Goal: Information Seeking & Learning: Understand process/instructions

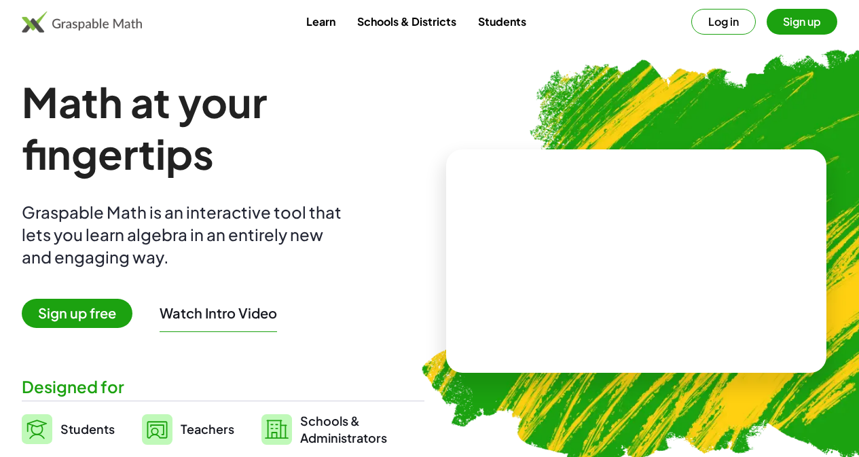
click at [692, 24] on button "Log in" at bounding box center [724, 22] width 65 height 26
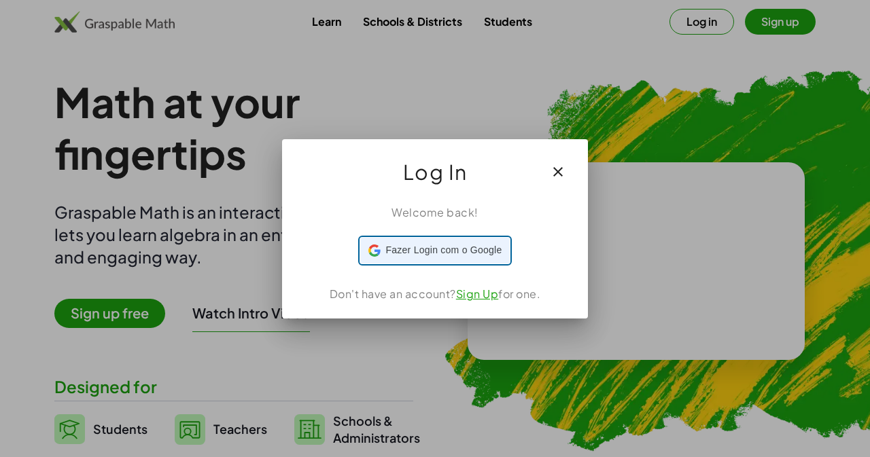
click at [478, 256] on span "Fazer Login com o Google" at bounding box center [444, 250] width 116 height 14
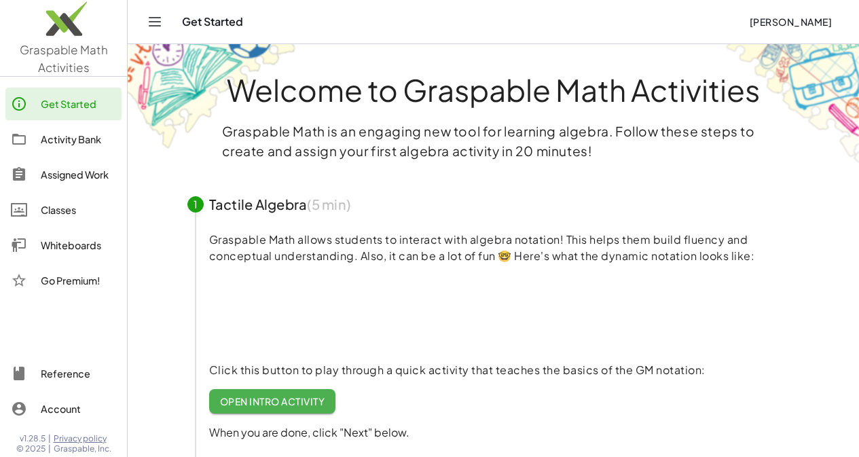
click at [70, 132] on div "Activity Bank" at bounding box center [78, 139] width 75 height 16
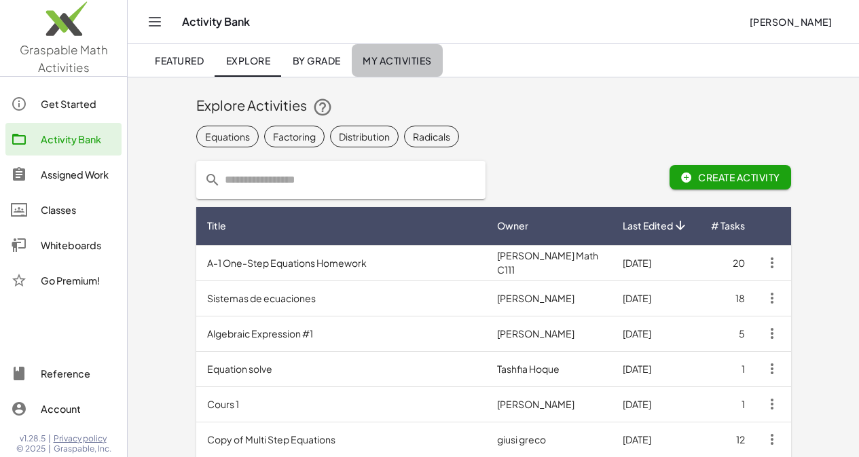
click at [396, 64] on span "My Activities" at bounding box center [397, 60] width 69 height 12
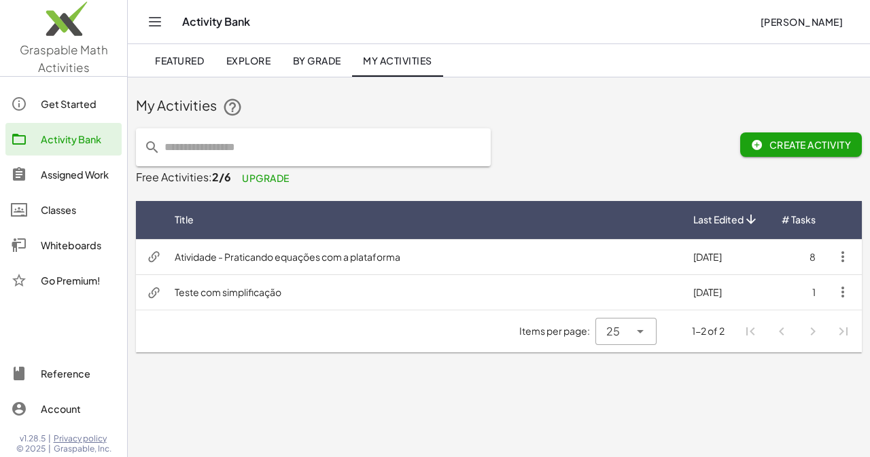
click at [550, 250] on td "Atividade - Praticando equações com a plataforma" at bounding box center [423, 256] width 518 height 35
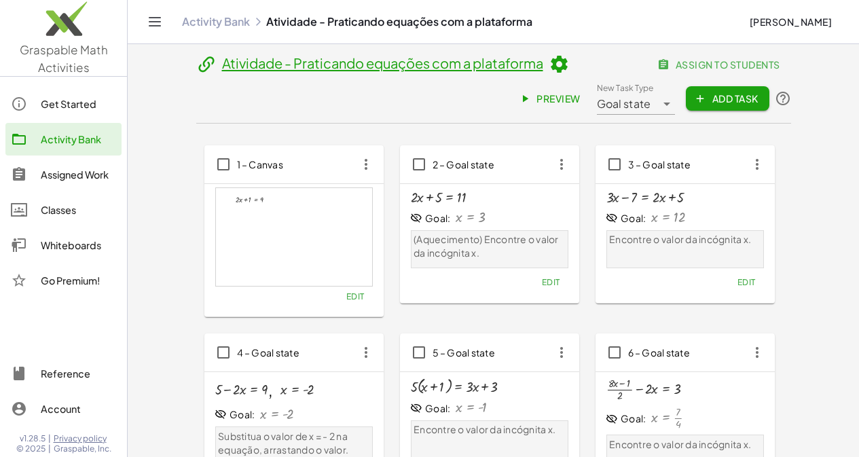
click at [549, 56] on icon at bounding box center [559, 64] width 20 height 20
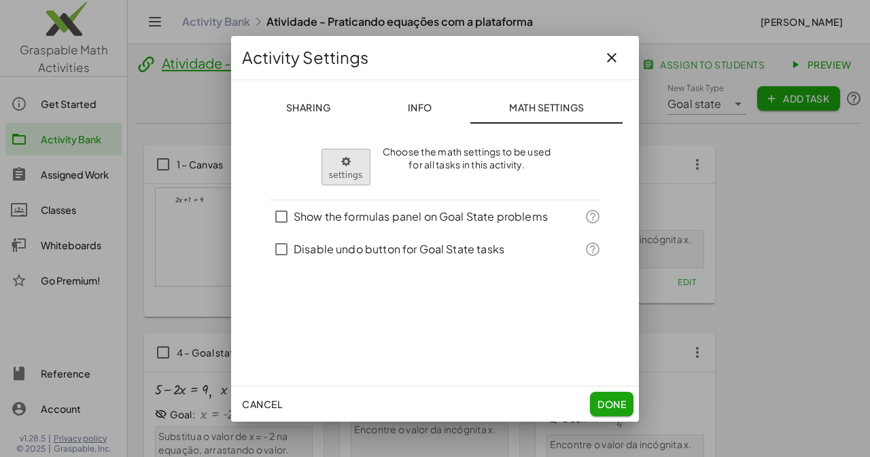
click at [352, 176] on body "Graspable Math Activities Get Started Activity Bank Assigned Work Classes White…" at bounding box center [435, 416] width 870 height 832
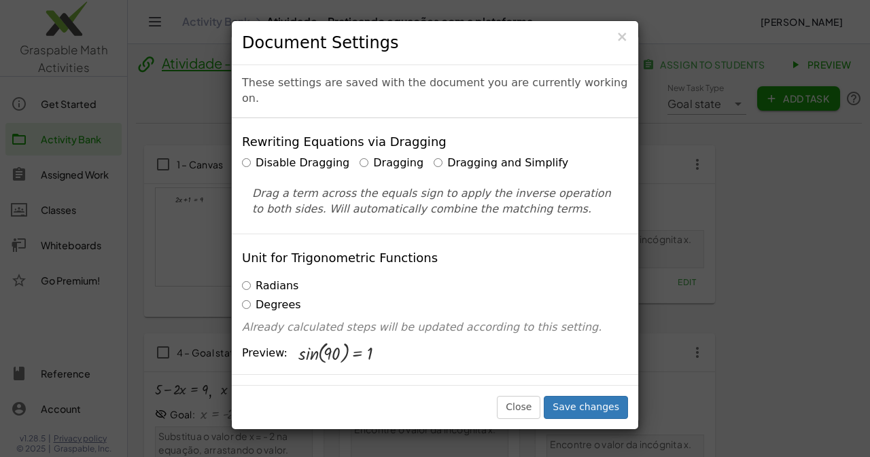
click at [359, 156] on label "Dragging" at bounding box center [391, 164] width 64 height 16
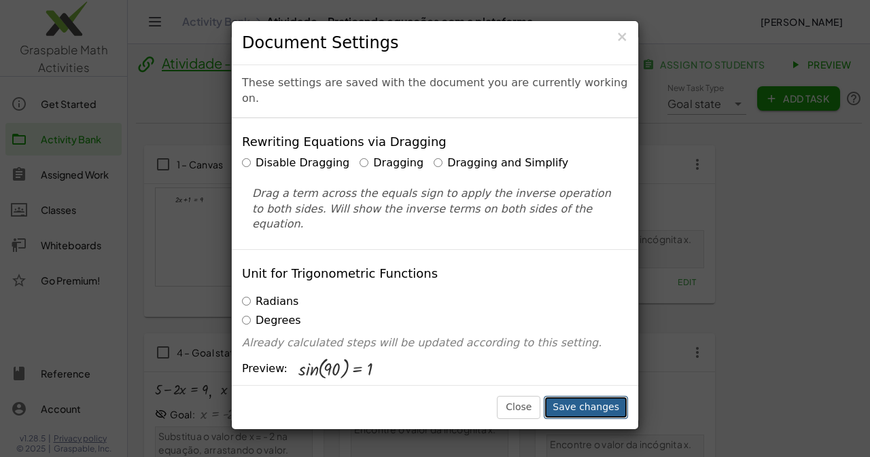
click at [593, 410] on button "Save changes" at bounding box center [585, 407] width 84 height 23
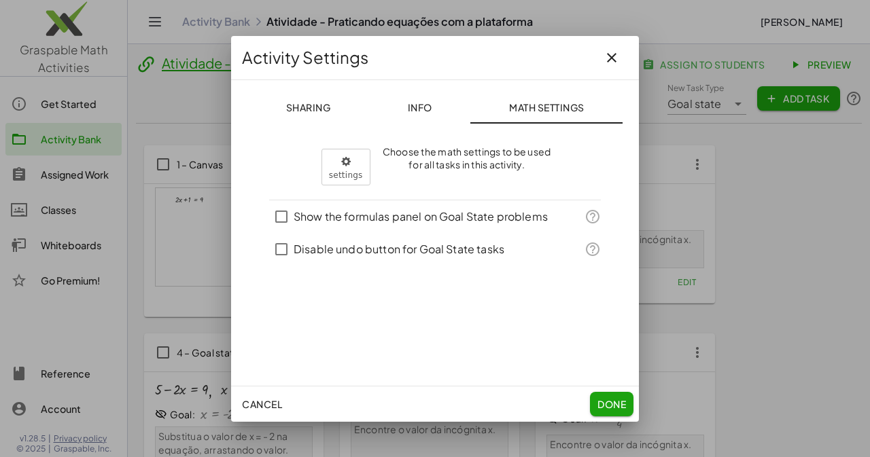
click at [611, 398] on span "Done" at bounding box center [611, 404] width 29 height 12
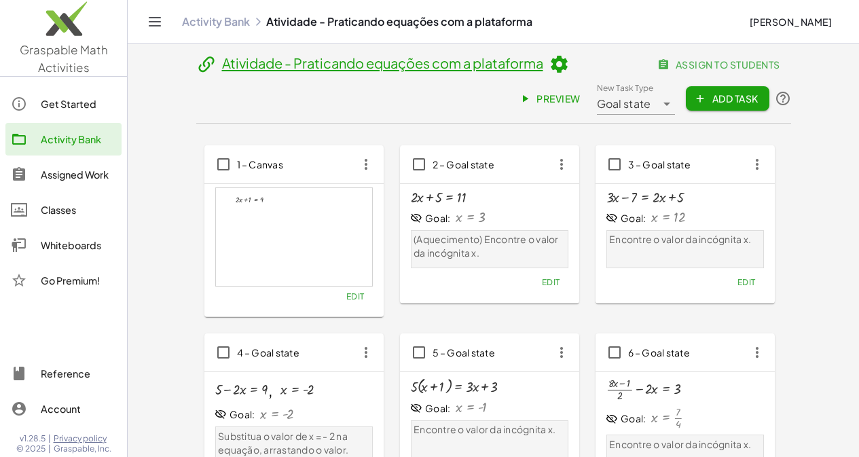
click at [581, 92] on span "Preview" at bounding box center [551, 98] width 59 height 12
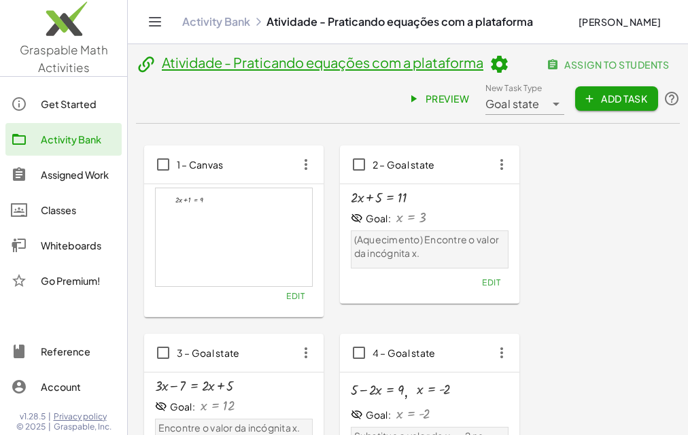
click at [503, 65] on icon at bounding box center [498, 64] width 20 height 20
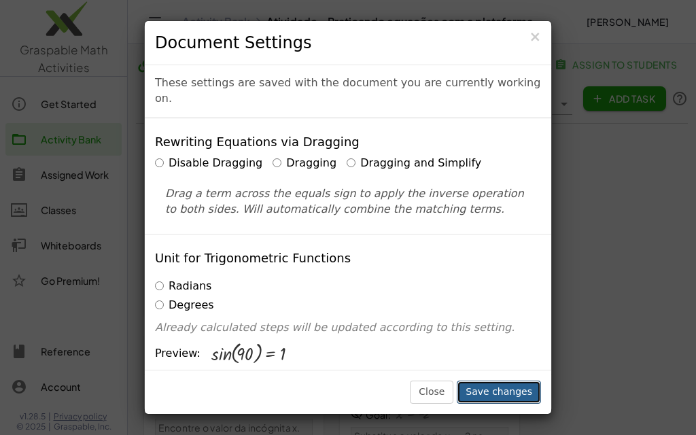
click at [504, 392] on button "Save changes" at bounding box center [499, 391] width 84 height 23
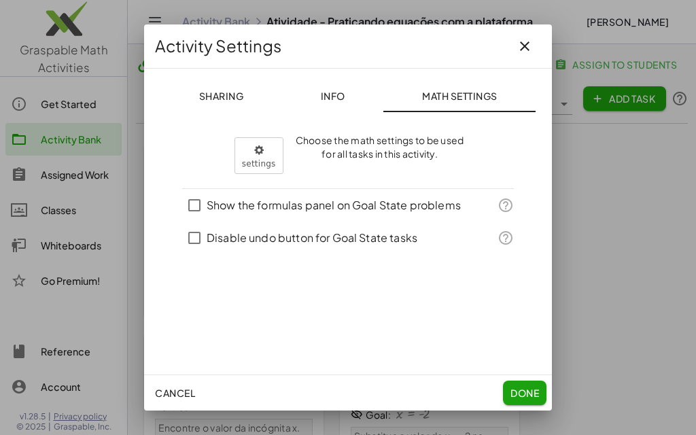
click at [528, 385] on button "Done" at bounding box center [524, 392] width 43 height 24
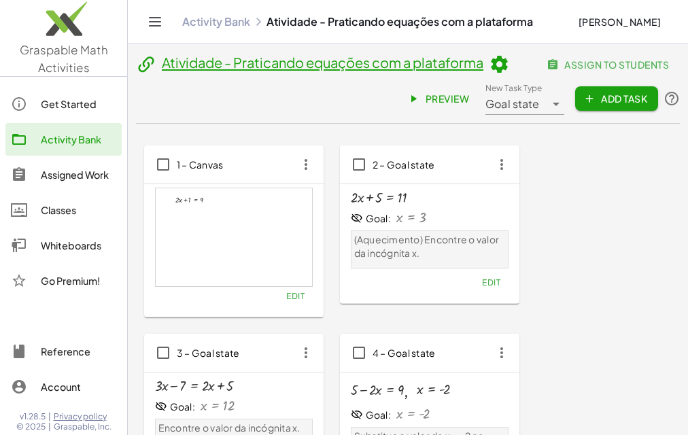
click at [420, 100] on span "Preview" at bounding box center [439, 98] width 59 height 12
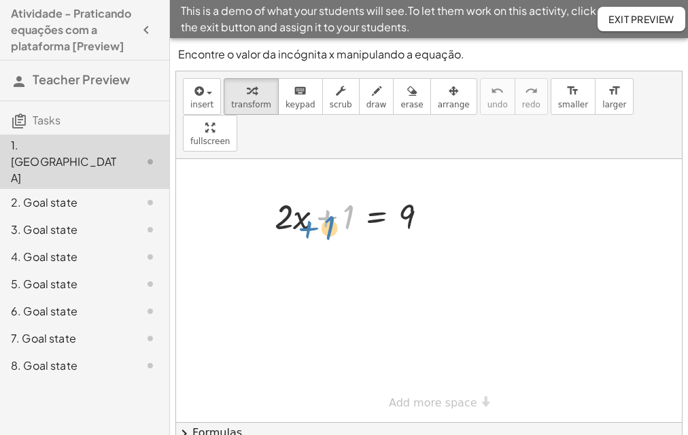
drag, startPoint x: 329, startPoint y: 179, endPoint x: 321, endPoint y: 182, distance: 8.6
click at [318, 192] on div at bounding box center [356, 215] width 177 height 46
drag, startPoint x: 298, startPoint y: 182, endPoint x: 303, endPoint y: 188, distance: 7.2
click at [303, 192] on div at bounding box center [356, 215] width 177 height 46
click at [323, 192] on div at bounding box center [356, 215] width 177 height 46
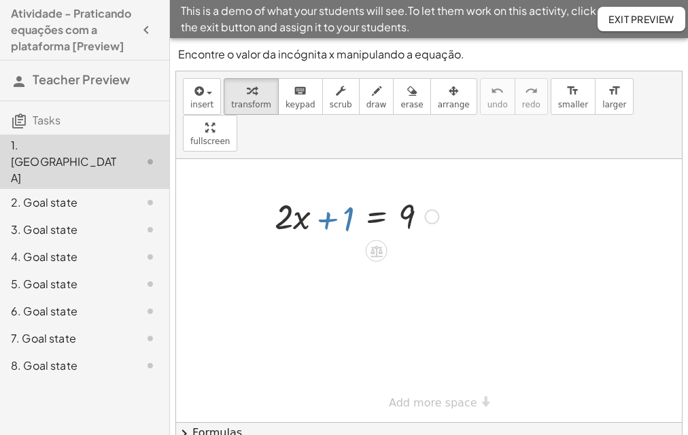
click at [322, 192] on div at bounding box center [356, 215] width 177 height 46
click at [323, 192] on div at bounding box center [356, 215] width 177 height 46
click at [324, 192] on div at bounding box center [356, 215] width 177 height 46
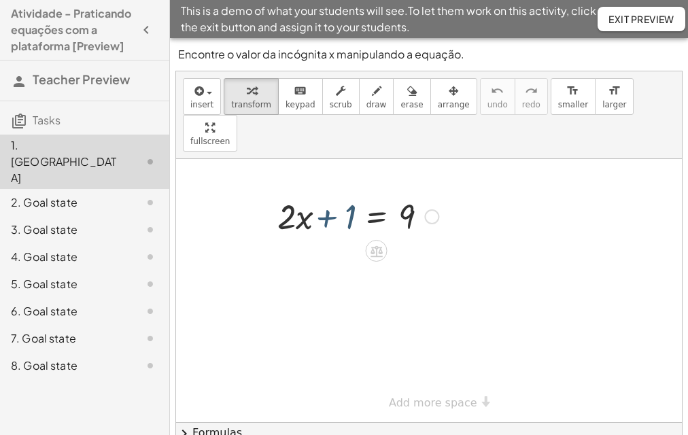
click at [324, 192] on div at bounding box center [356, 215] width 177 height 46
click at [316, 192] on div at bounding box center [356, 215] width 177 height 46
drag, startPoint x: 321, startPoint y: 178, endPoint x: 413, endPoint y: 177, distance: 91.7
click at [413, 192] on div at bounding box center [356, 215] width 177 height 46
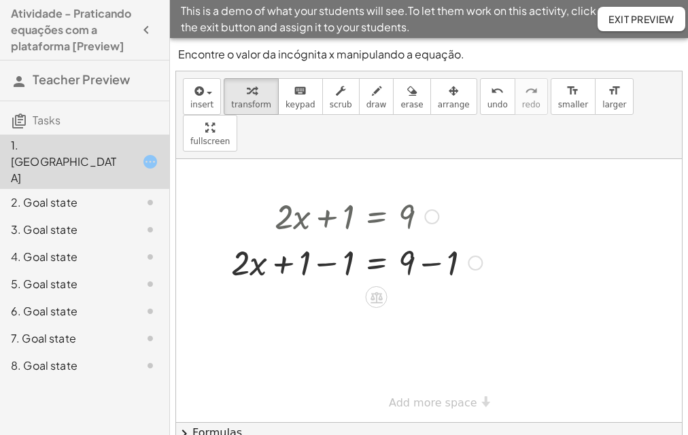
click at [327, 238] on div at bounding box center [356, 261] width 264 height 46
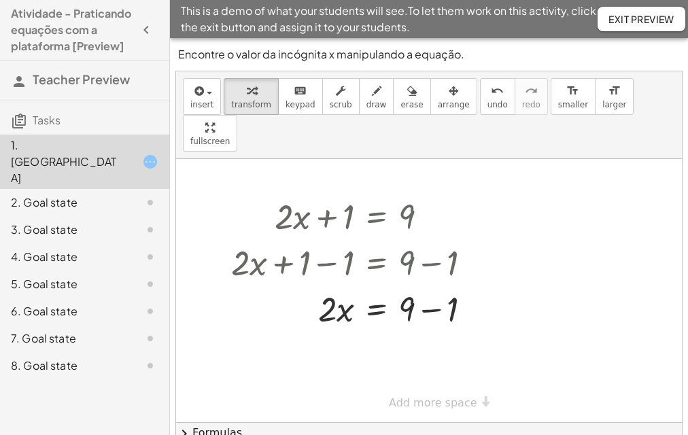
click at [658, 15] on span "Exit Preview" at bounding box center [641, 19] width 66 height 12
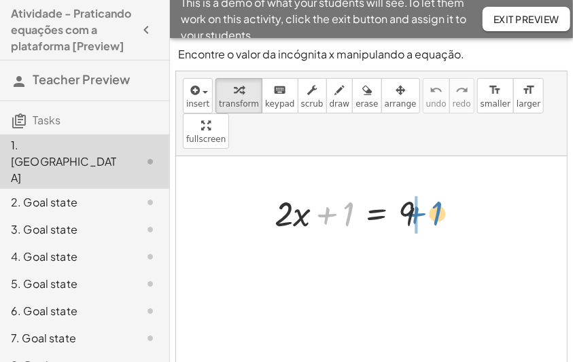
drag, startPoint x: 318, startPoint y: 177, endPoint x: 407, endPoint y: 176, distance: 89.0
click at [407, 190] on div at bounding box center [356, 213] width 177 height 46
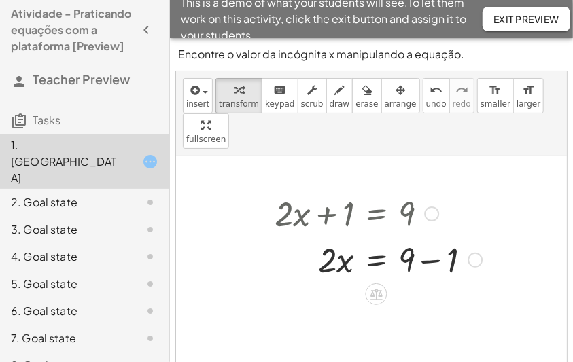
click at [430, 236] on div at bounding box center [378, 259] width 221 height 46
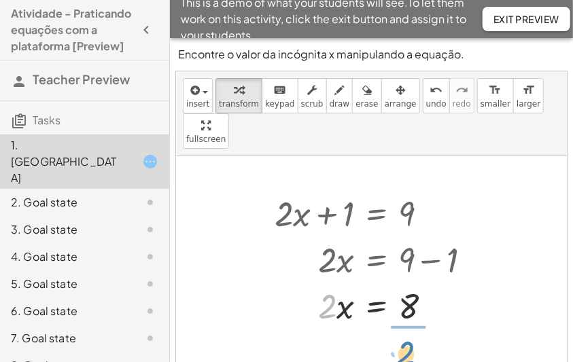
drag, startPoint x: 325, startPoint y: 272, endPoint x: 406, endPoint y: 319, distance: 92.9
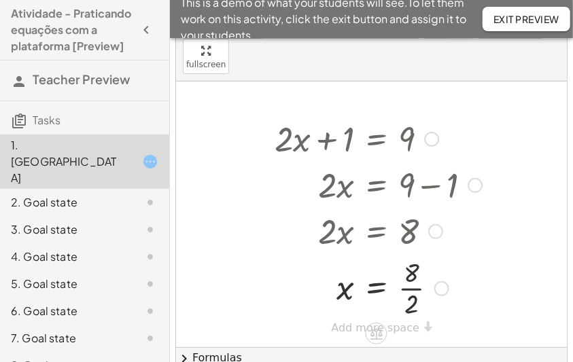
scroll to position [90, 0]
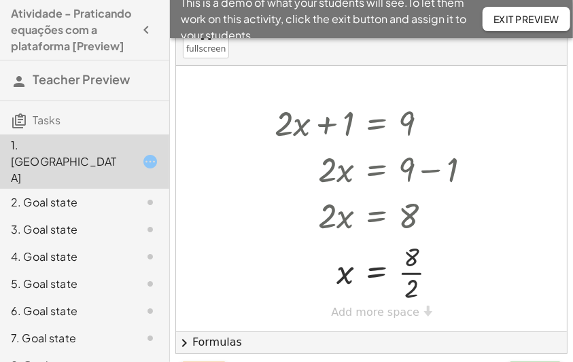
click at [450, 298] on div at bounding box center [371, 199] width 391 height 266
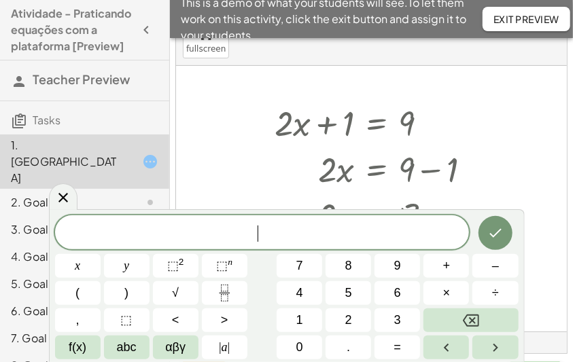
click at [56, 192] on icon at bounding box center [63, 198] width 16 height 16
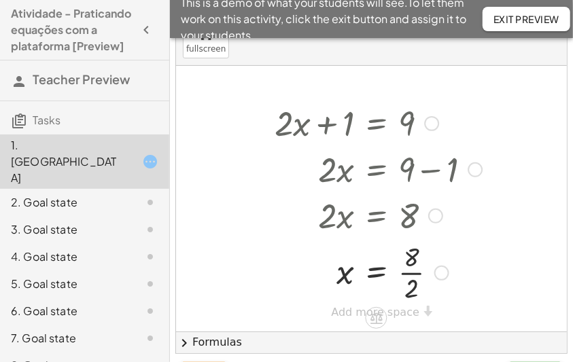
click at [415, 238] on div at bounding box center [378, 272] width 221 height 68
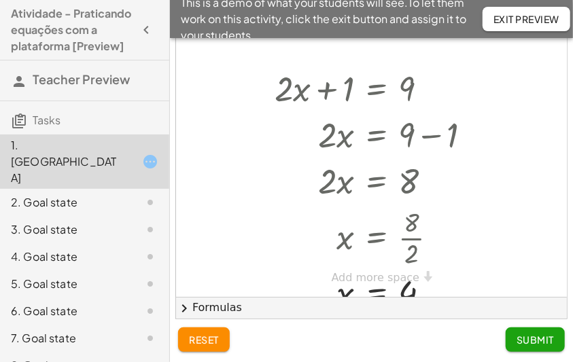
click at [541, 344] on span "Submit" at bounding box center [534, 340] width 37 height 12
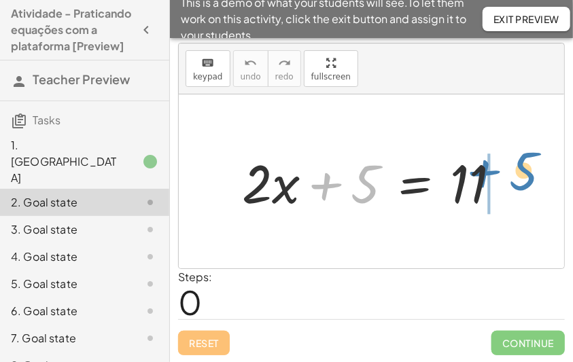
drag, startPoint x: 325, startPoint y: 185, endPoint x: 488, endPoint y: 171, distance: 163.0
click at [486, 172] on div at bounding box center [376, 182] width 283 height 70
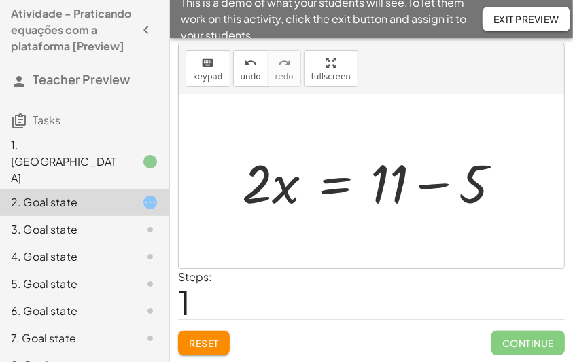
click at [437, 188] on div at bounding box center [376, 182] width 283 height 70
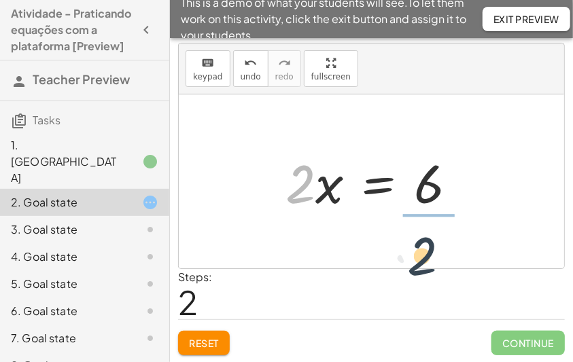
drag, startPoint x: 304, startPoint y: 194, endPoint x: 436, endPoint y: 243, distance: 140.3
click at [436, 243] on div "+ · 2 · x + 5 = 11 · 2 · x = + 11 − 5 · 2 · 2 · x = 6" at bounding box center [371, 181] width 385 height 174
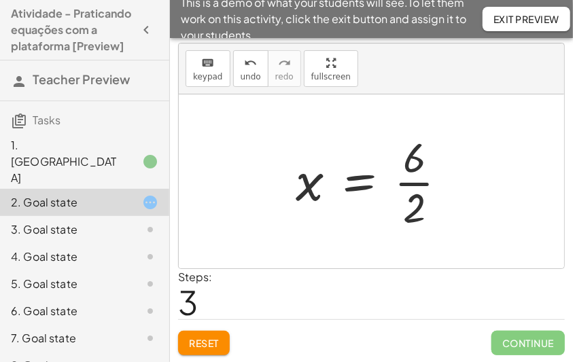
click at [416, 185] on div at bounding box center [377, 181] width 176 height 105
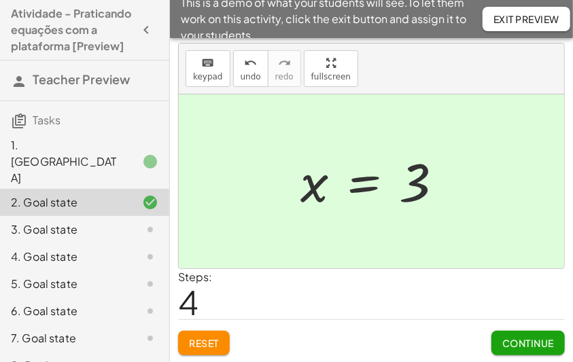
click at [520, 346] on span "Continue" at bounding box center [528, 343] width 52 height 12
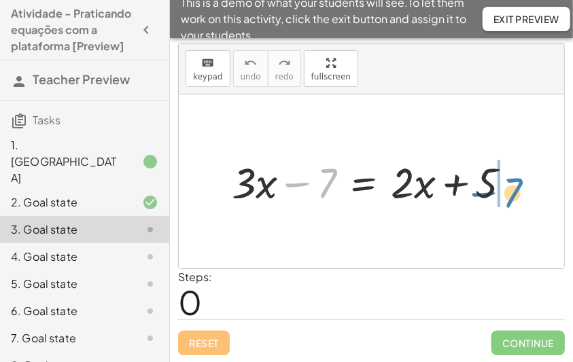
drag, startPoint x: 302, startPoint y: 185, endPoint x: 489, endPoint y: 193, distance: 187.0
click at [489, 193] on div at bounding box center [376, 182] width 303 height 56
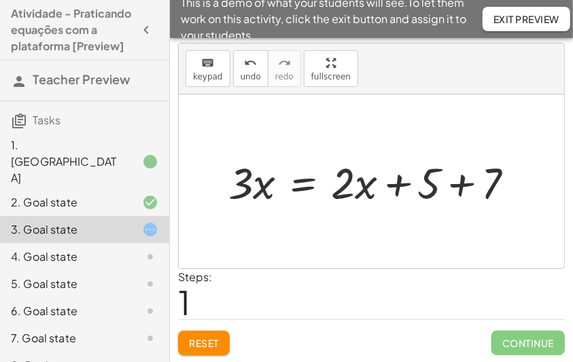
click at [254, 185] on div at bounding box center [376, 181] width 310 height 57
drag, startPoint x: 338, startPoint y: 177, endPoint x: 255, endPoint y: 196, distance: 85.0
click at [255, 196] on div at bounding box center [376, 181] width 310 height 57
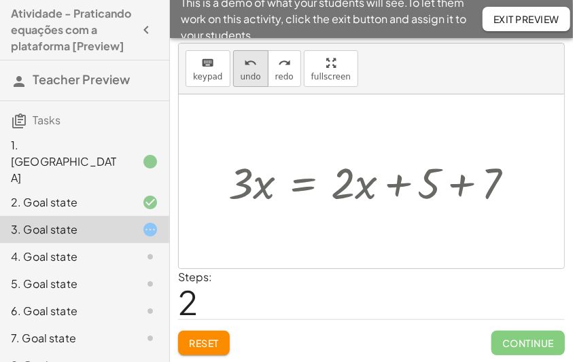
click at [240, 72] on span "undo" at bounding box center [250, 77] width 20 height 10
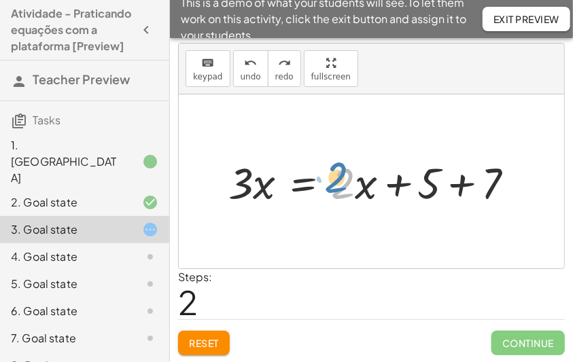
drag, startPoint x: 336, startPoint y: 182, endPoint x: 347, endPoint y: 179, distance: 11.9
click at [331, 174] on div at bounding box center [376, 181] width 310 height 57
click at [368, 189] on div at bounding box center [376, 181] width 310 height 57
click at [391, 181] on div at bounding box center [376, 181] width 310 height 57
click at [397, 185] on div at bounding box center [376, 181] width 310 height 57
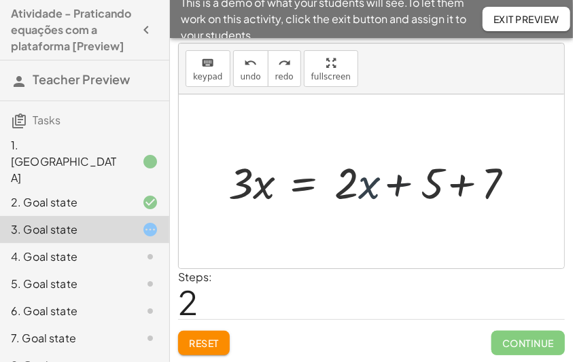
click at [397, 185] on div at bounding box center [376, 181] width 310 height 57
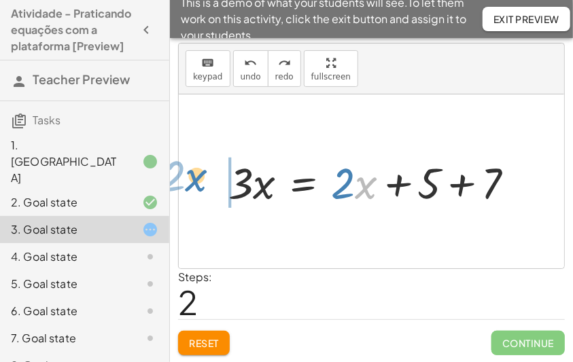
drag, startPoint x: 363, startPoint y: 192, endPoint x: 194, endPoint y: 185, distance: 168.6
click at [194, 185] on div "+ · 3 · x − 7 = + · 2 · x + 5 · x + · 2 · 3 · x = + · 2 · x + 5 + 7" at bounding box center [371, 181] width 385 height 174
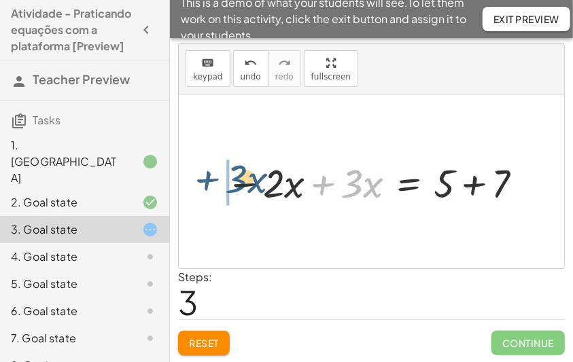
drag, startPoint x: 326, startPoint y: 185, endPoint x: 196, endPoint y: 183, distance: 129.8
click at [196, 183] on div "+ · 3 · x − 7 = + · 2 · x + 5 · 3 · x = + · 2 · x + 5 + 7 + · 3 · x · 3 · x = ·…" at bounding box center [371, 181] width 385 height 174
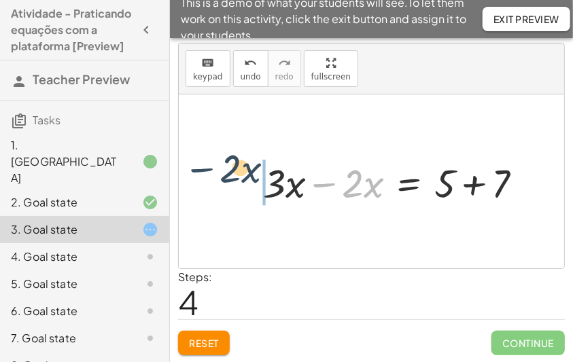
drag, startPoint x: 325, startPoint y: 183, endPoint x: 201, endPoint y: 171, distance: 124.3
click at [201, 171] on div "+ · 3 · x − 7 = + · 2 · x + 5 · 3 · x = + · 2 · x + 5 + 7 − · 2 · x + · 3 · x =…" at bounding box center [371, 181] width 385 height 174
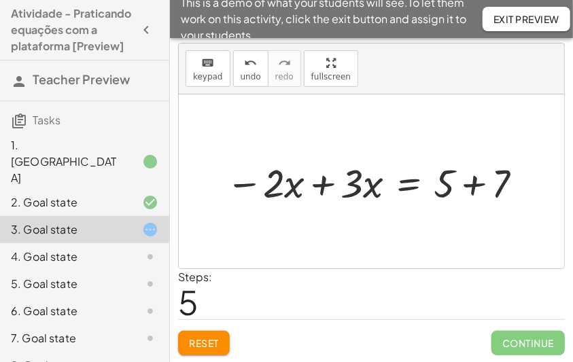
click at [325, 186] on div at bounding box center [376, 182] width 314 height 52
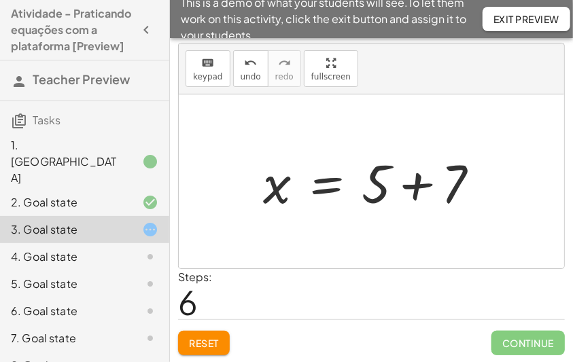
click at [413, 184] on div at bounding box center [376, 182] width 240 height 70
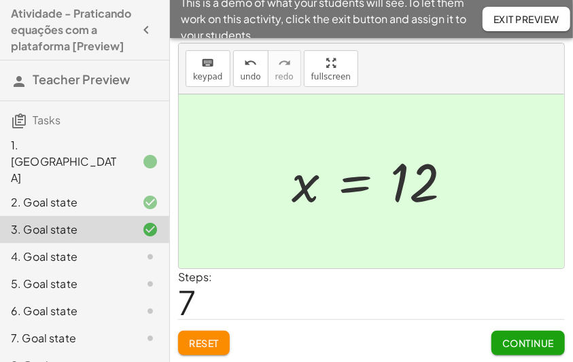
click at [524, 327] on div "Continue" at bounding box center [527, 337] width 73 height 35
click at [515, 337] on span "Continue" at bounding box center [528, 343] width 52 height 12
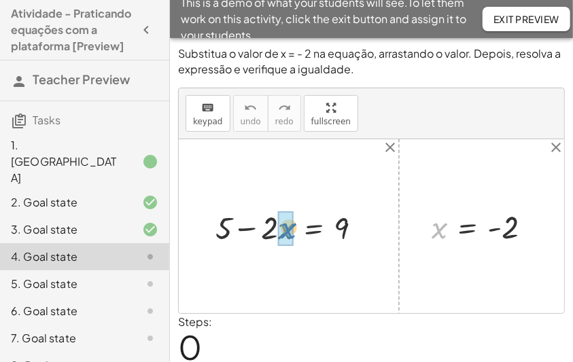
drag, startPoint x: 433, startPoint y: 228, endPoint x: 282, endPoint y: 228, distance: 150.8
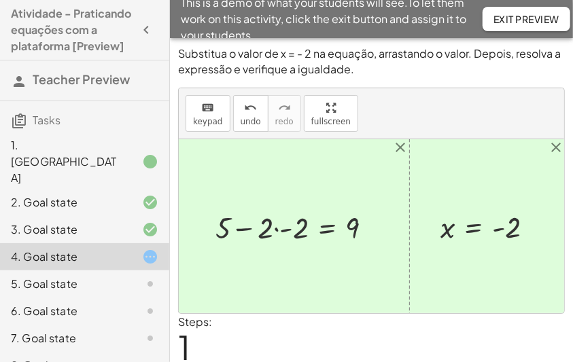
click at [276, 229] on div at bounding box center [299, 227] width 181 height 40
click at [283, 227] on div at bounding box center [310, 227] width 159 height 40
click at [281, 226] on div at bounding box center [317, 227] width 146 height 40
click at [514, 226] on div at bounding box center [492, 226] width 118 height 39
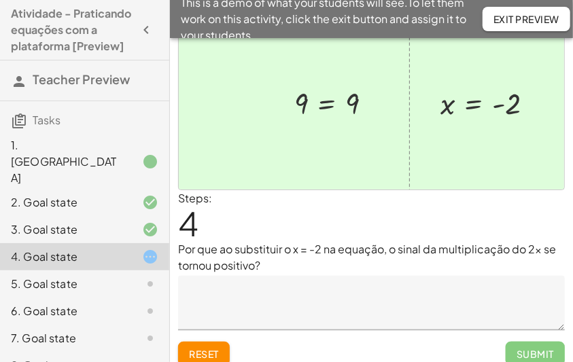
scroll to position [134, 0]
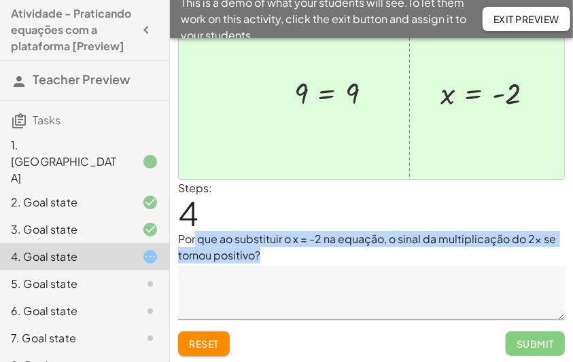
drag, startPoint x: 300, startPoint y: 252, endPoint x: 195, endPoint y: 233, distance: 106.3
click at [195, 233] on p "Por que ao substituir o x = -2 na equação, o sinal da multiplicação do 2x se to…" at bounding box center [371, 247] width 387 height 33
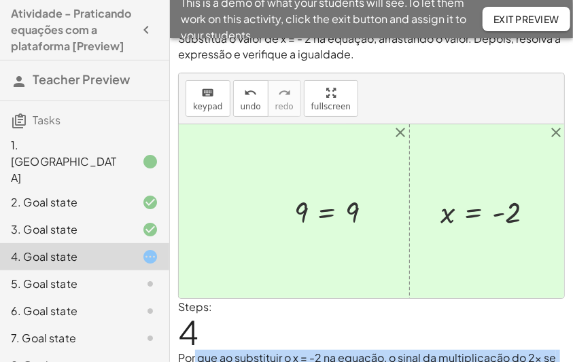
scroll to position [0, 0]
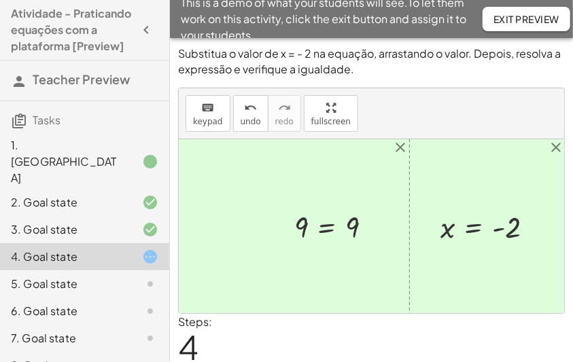
click at [293, 190] on div at bounding box center [371, 226] width 385 height 174
click at [253, 122] on span "undo" at bounding box center [250, 122] width 20 height 10
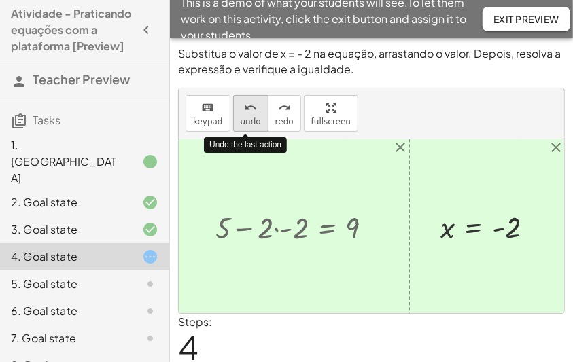
click at [253, 122] on span "undo" at bounding box center [250, 122] width 20 height 10
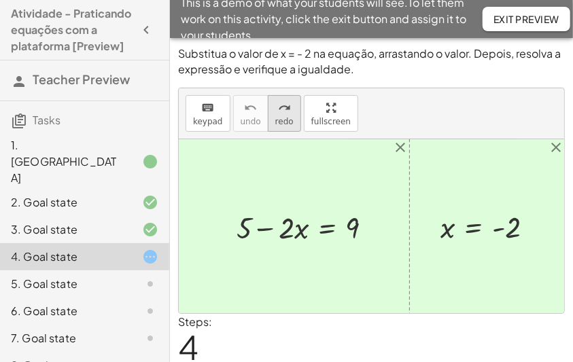
click at [278, 117] on span "redo" at bounding box center [284, 122] width 18 height 10
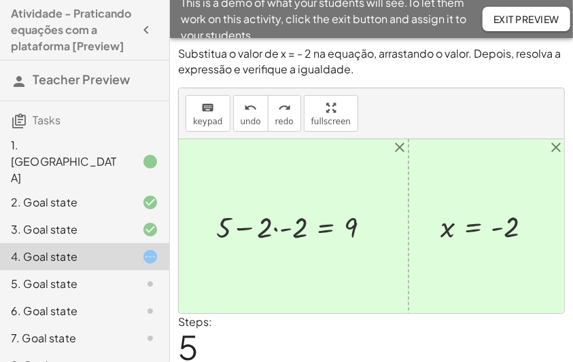
click at [272, 228] on div at bounding box center [298, 226] width 179 height 39
click at [274, 229] on div at bounding box center [298, 226] width 179 height 39
click at [274, 229] on div at bounding box center [309, 226] width 157 height 39
click at [285, 230] on div at bounding box center [316, 226] width 144 height 39
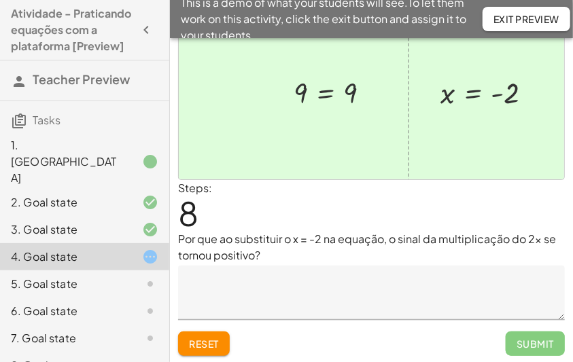
click at [301, 284] on textarea at bounding box center [371, 293] width 387 height 54
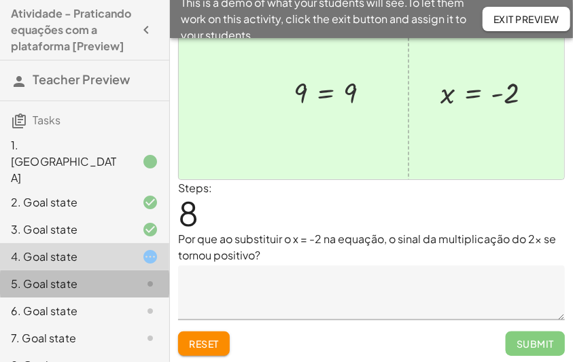
click at [78, 276] on div "5. Goal state" at bounding box center [65, 284] width 109 height 16
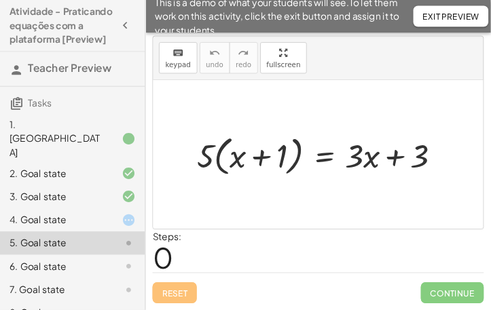
scroll to position [30, 0]
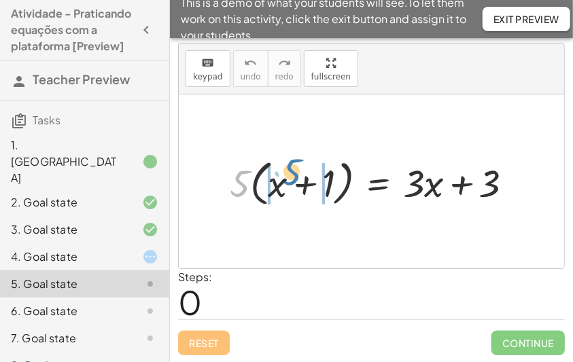
drag, startPoint x: 240, startPoint y: 182, endPoint x: 293, endPoint y: 172, distance: 54.6
click at [293, 172] on div at bounding box center [377, 182] width 308 height 56
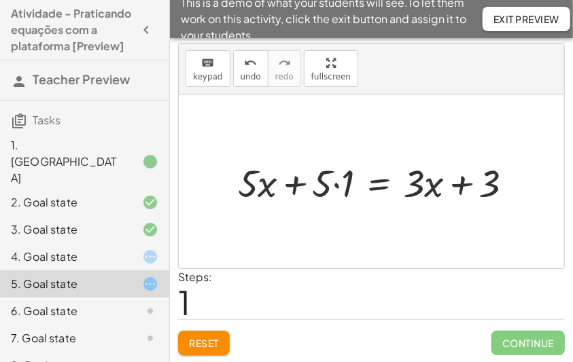
click at [340, 185] on div at bounding box center [381, 181] width 300 height 50
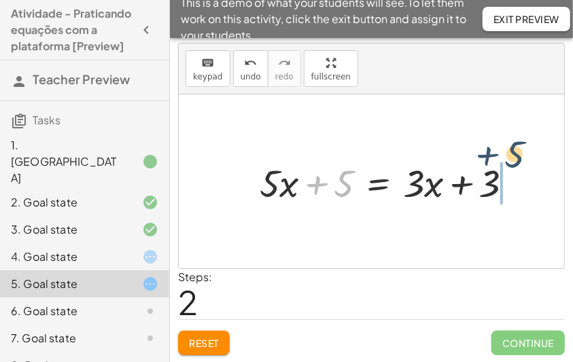
drag, startPoint x: 318, startPoint y: 182, endPoint x: 500, endPoint y: 179, distance: 182.1
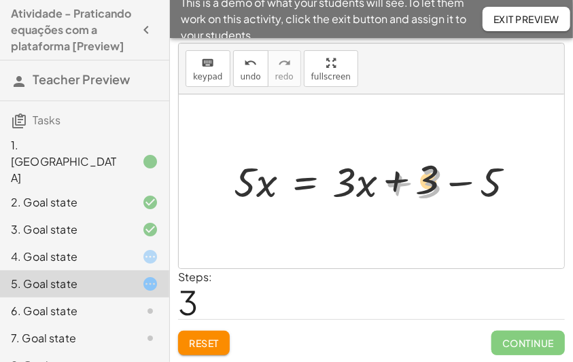
drag, startPoint x: 437, startPoint y: 189, endPoint x: 334, endPoint y: 139, distance: 114.2
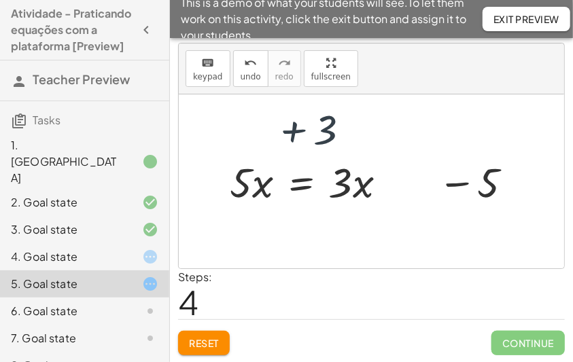
click at [334, 139] on div at bounding box center [371, 181] width 385 height 174
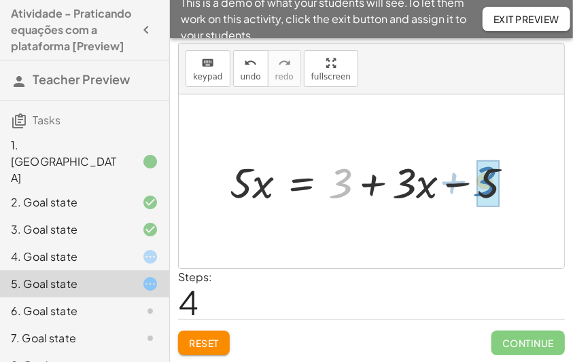
drag, startPoint x: 340, startPoint y: 177, endPoint x: 492, endPoint y: 184, distance: 151.7
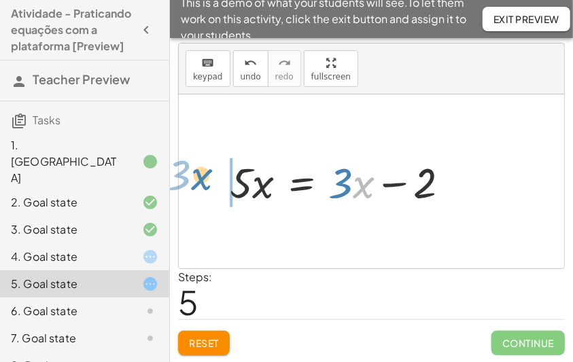
drag, startPoint x: 355, startPoint y: 192, endPoint x: 193, endPoint y: 183, distance: 161.9
click at [193, 183] on div "· 5 · ( + x + 1 ) = + · 3 · x + 3 + · 5 · x + · 5 · 1 = + · 3 · x + 3 + · 5 · x…" at bounding box center [371, 181] width 385 height 174
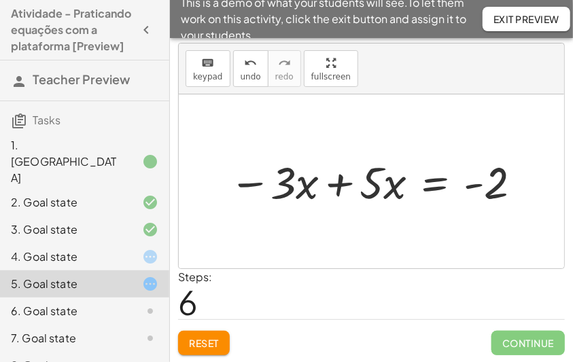
click at [342, 183] on div at bounding box center [376, 181] width 309 height 58
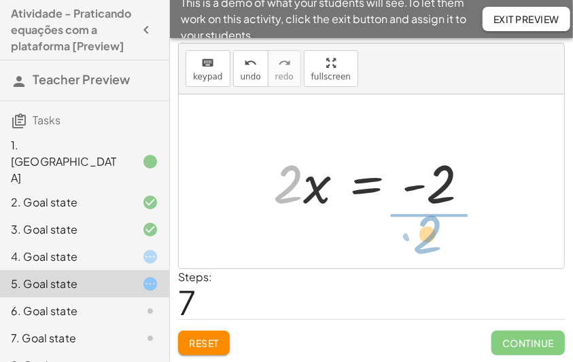
drag, startPoint x: 285, startPoint y: 186, endPoint x: 429, endPoint y: 234, distance: 151.0
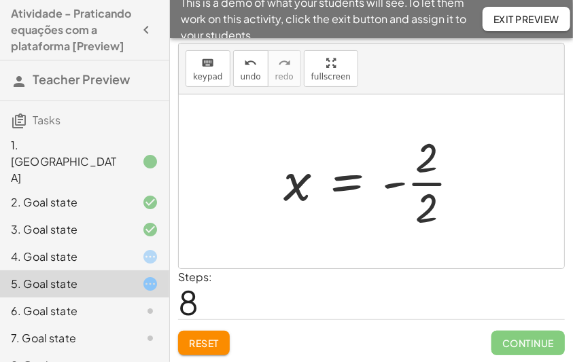
click at [432, 185] on div at bounding box center [376, 181] width 201 height 105
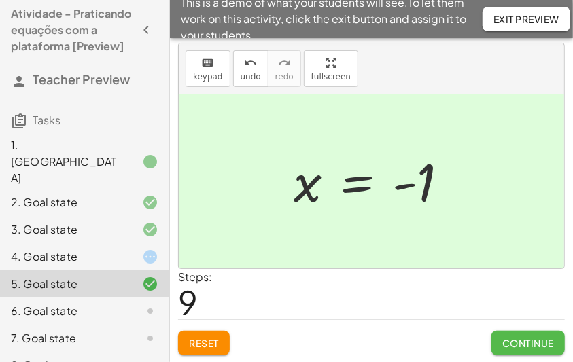
click at [524, 344] on span "Continue" at bounding box center [528, 343] width 52 height 12
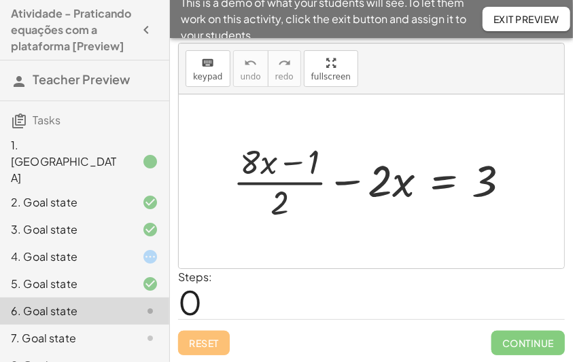
click at [347, 182] on div at bounding box center [377, 181] width 302 height 86
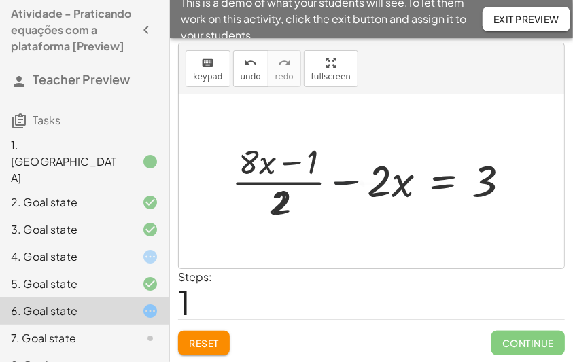
click at [347, 182] on div at bounding box center [362, 181] width 330 height 86
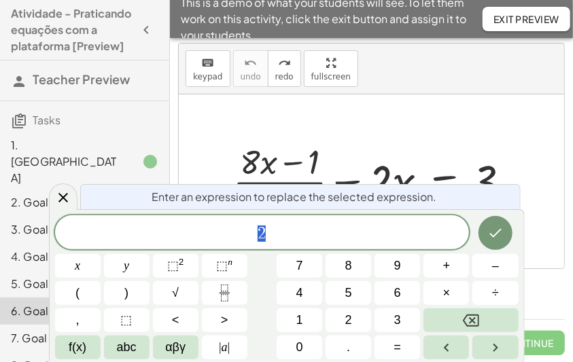
drag, startPoint x: 279, startPoint y: 204, endPoint x: 276, endPoint y: 219, distance: 15.2
click at [397, 252] on body "Atividade - Praticando equações com a plataforma [Preview] Teacher Preview Task…" at bounding box center [286, 166] width 573 height 393
click at [69, 193] on icon at bounding box center [63, 198] width 16 height 16
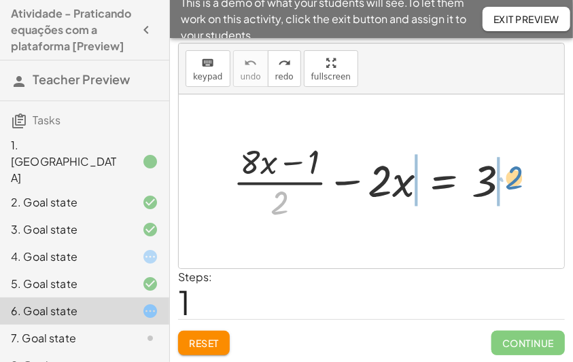
drag, startPoint x: 288, startPoint y: 223, endPoint x: 501, endPoint y: 184, distance: 216.8
click at [501, 184] on div at bounding box center [377, 181] width 302 height 86
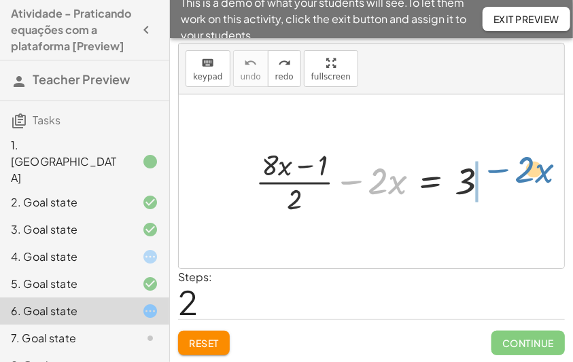
drag, startPoint x: 345, startPoint y: 181, endPoint x: 492, endPoint y: 169, distance: 147.2
click at [492, 169] on div at bounding box center [377, 181] width 257 height 73
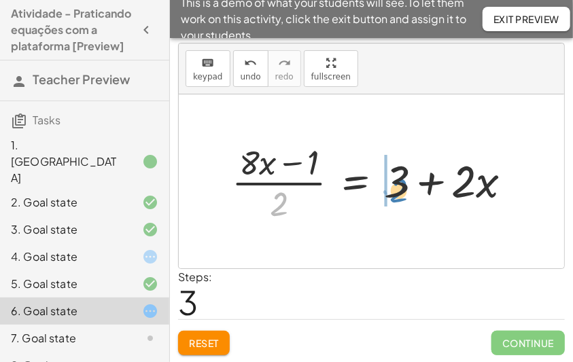
drag, startPoint x: 279, startPoint y: 204, endPoint x: 398, endPoint y: 190, distance: 120.3
click at [398, 190] on div at bounding box center [377, 181] width 304 height 87
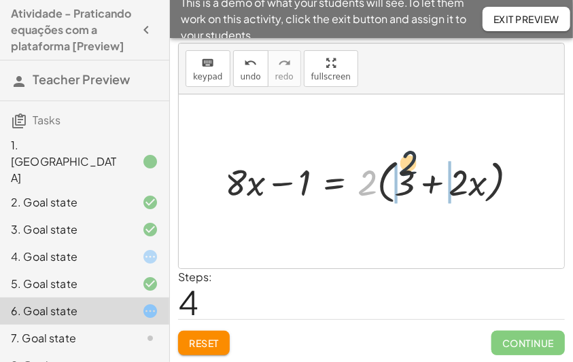
drag, startPoint x: 368, startPoint y: 190, endPoint x: 420, endPoint y: 177, distance: 54.0
click at [418, 176] on div at bounding box center [376, 181] width 317 height 54
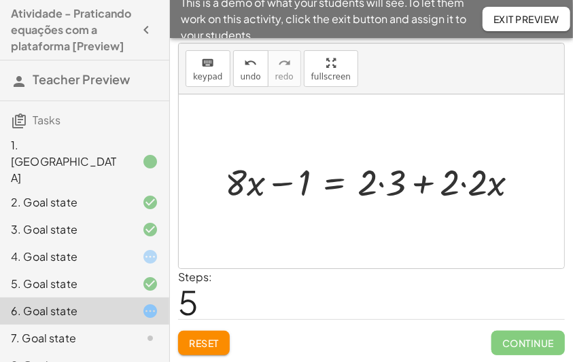
click at [377, 188] on div at bounding box center [377, 181] width 319 height 48
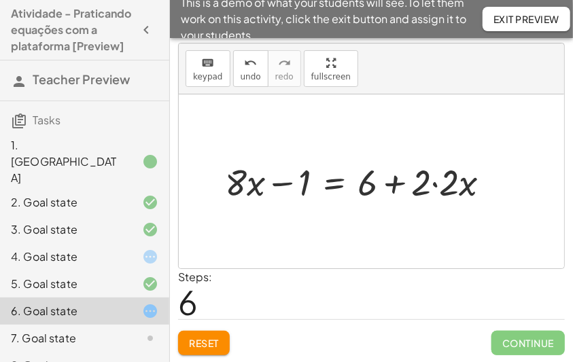
click at [442, 182] on div at bounding box center [362, 181] width 289 height 48
drag, startPoint x: 288, startPoint y: 184, endPoint x: 426, endPoint y: 176, distance: 138.1
click at [452, 176] on div at bounding box center [349, 181] width 262 height 48
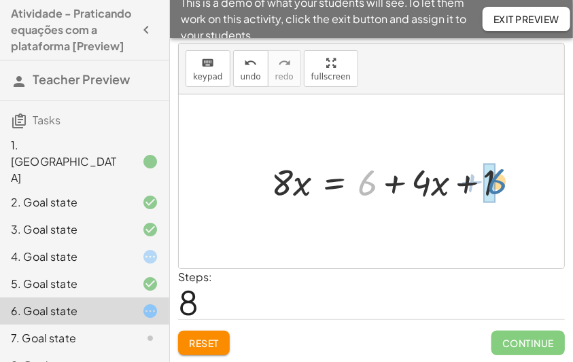
drag, startPoint x: 365, startPoint y: 185, endPoint x: 496, endPoint y: 183, distance: 131.1
click at [496, 183] on div at bounding box center [395, 181] width 262 height 48
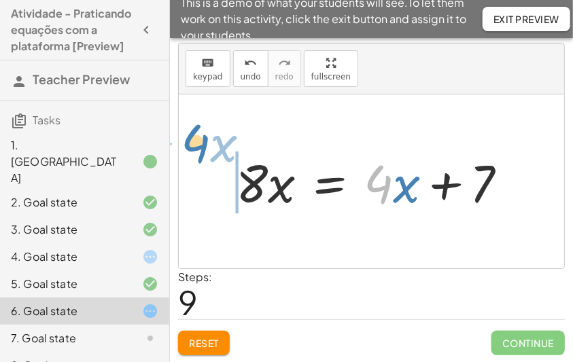
drag, startPoint x: 386, startPoint y: 190, endPoint x: 203, endPoint y: 151, distance: 186.9
click at [203, 151] on div "+ · ( + · 8 · x − 1 ) · 2 − · 2 · x = 3 · ( + · 8 · x − 1 ) · 2 = + 3 + · 2 · x…" at bounding box center [371, 181] width 385 height 174
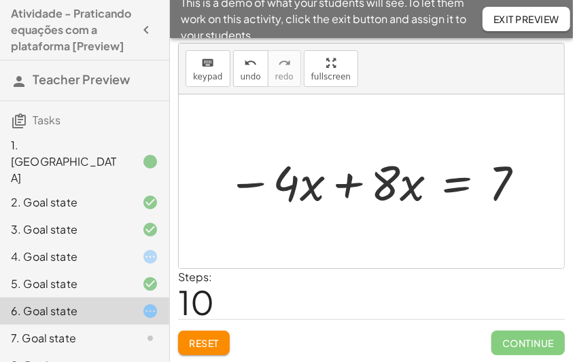
click at [351, 185] on div at bounding box center [376, 181] width 313 height 64
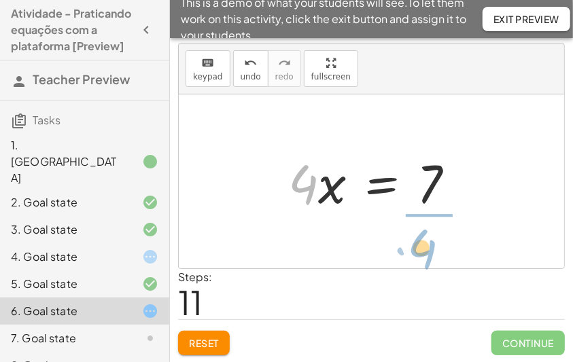
drag, startPoint x: 308, startPoint y: 185, endPoint x: 425, endPoint y: 246, distance: 131.9
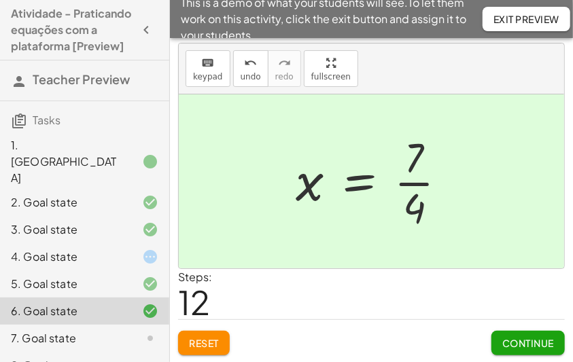
click at [518, 340] on span "Continue" at bounding box center [528, 343] width 52 height 12
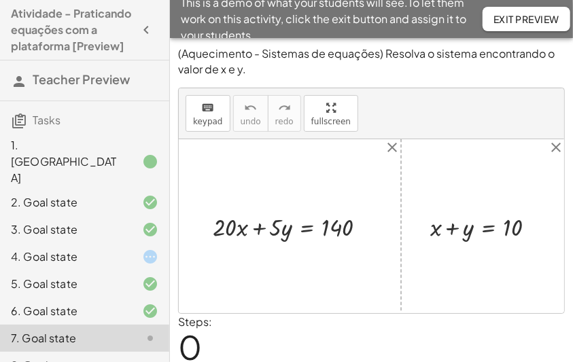
click at [452, 221] on div at bounding box center [488, 226] width 130 height 33
click at [455, 229] on div at bounding box center [488, 226] width 130 height 33
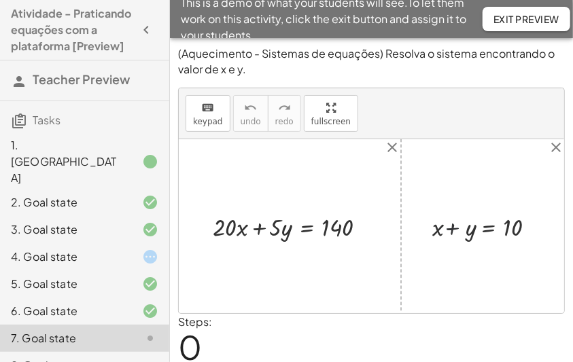
click at [455, 229] on div at bounding box center [488, 226] width 130 height 33
click at [255, 227] on div at bounding box center [295, 226] width 178 height 33
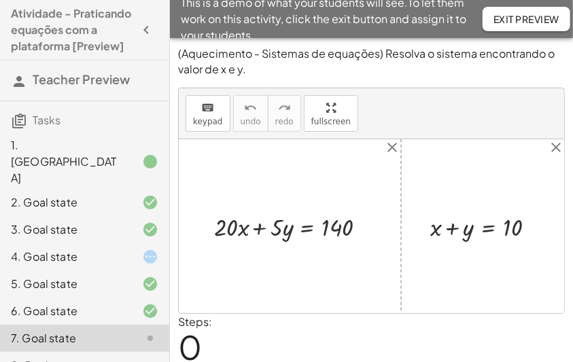
click at [255, 227] on div at bounding box center [295, 226] width 178 height 33
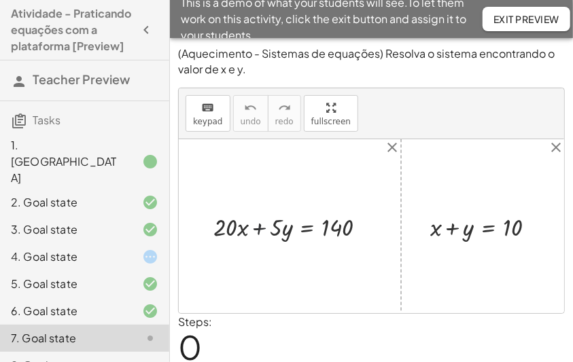
click at [255, 227] on div at bounding box center [295, 226] width 178 height 33
drag, startPoint x: 451, startPoint y: 228, endPoint x: 524, endPoint y: 226, distance: 73.4
click at [524, 226] on div at bounding box center [488, 226] width 130 height 33
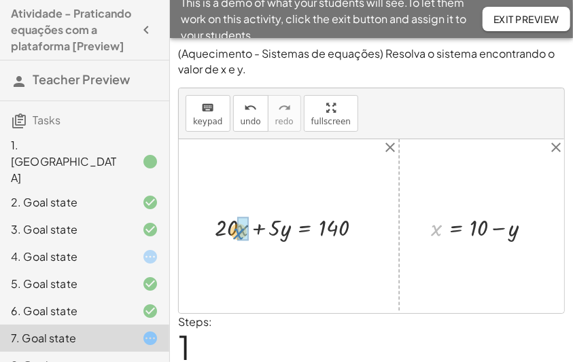
drag, startPoint x: 438, startPoint y: 232, endPoint x: 240, endPoint y: 235, distance: 197.0
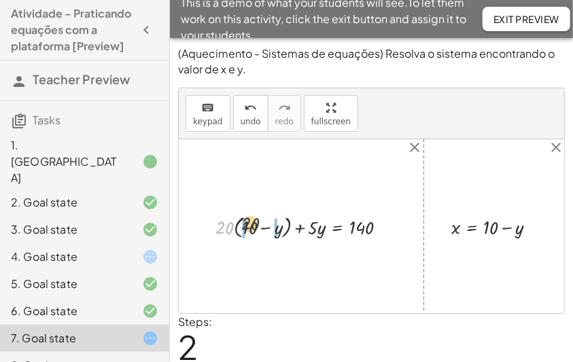
drag, startPoint x: 220, startPoint y: 216, endPoint x: 251, endPoint y: 231, distance: 34.6
click at [251, 228] on div at bounding box center [307, 226] width 196 height 30
click at [230, 221] on div at bounding box center [303, 226] width 201 height 27
click at [298, 229] on div at bounding box center [308, 226] width 191 height 27
drag, startPoint x: 265, startPoint y: 226, endPoint x: 385, endPoint y: 220, distance: 119.7
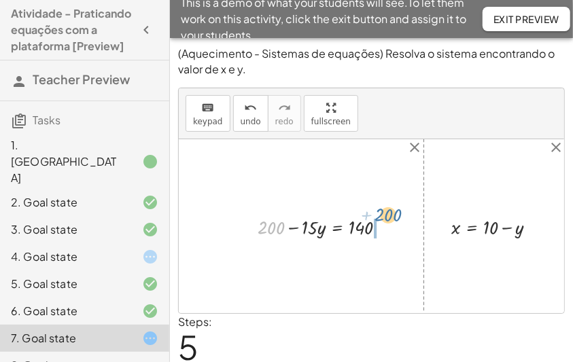
click at [385, 220] on div at bounding box center [328, 226] width 154 height 27
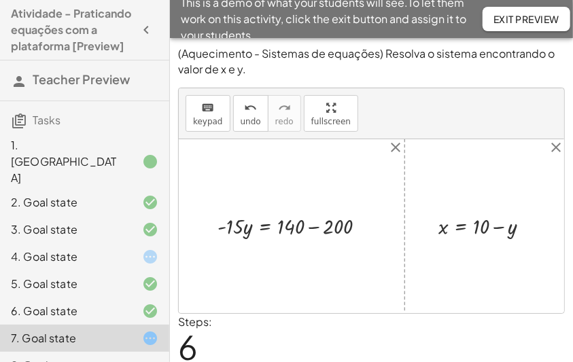
click at [315, 227] on div at bounding box center [297, 225] width 173 height 29
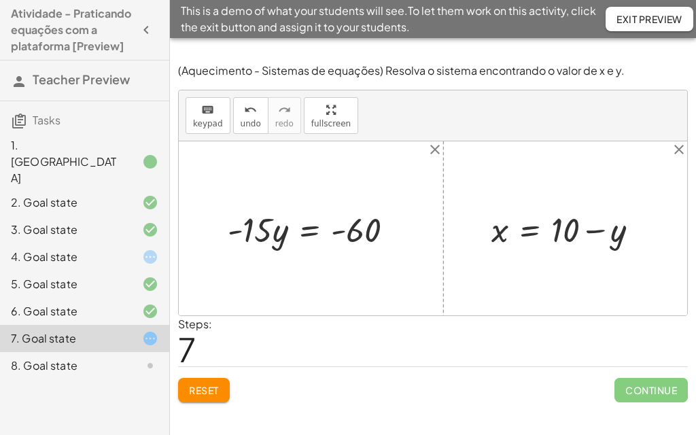
click at [332, 108] on div "keyboard keypad undo undo redo redo fullscreen + · 20 · x + · 5 · y = 140 + · 2…" at bounding box center [433, 202] width 508 height 225
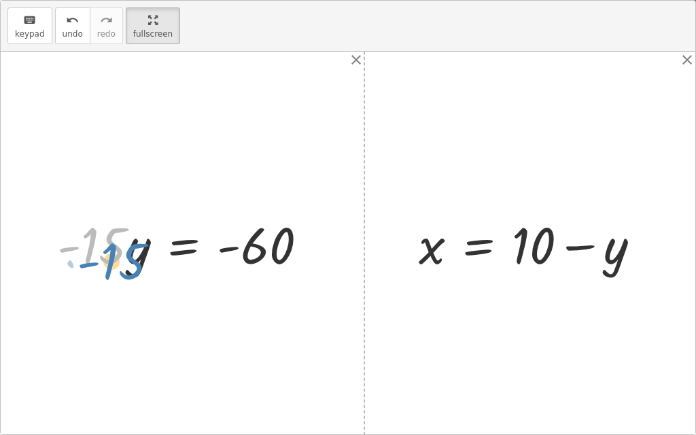
drag, startPoint x: 117, startPoint y: 275, endPoint x: 122, endPoint y: 270, distance: 7.2
click at [122, 270] on div at bounding box center [187, 243] width 275 height 67
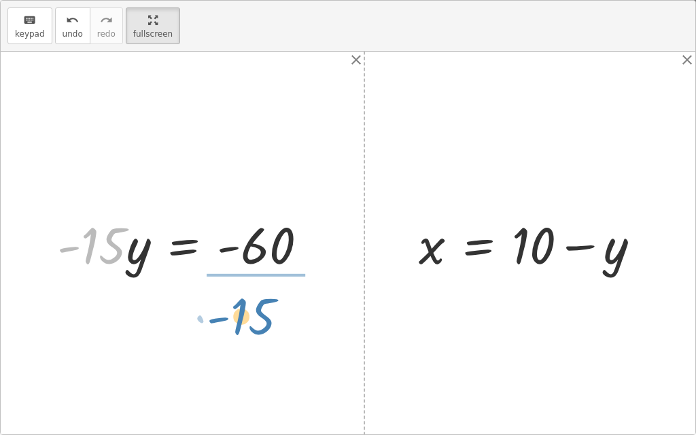
drag, startPoint x: 109, startPoint y: 250, endPoint x: 259, endPoint y: 321, distance: 165.3
click at [259, 321] on div "+ · 20 · x + · 5 · y = 140 + · 20 · ( + 10 − y ) + · 5 · y = 140 + · 20 · 10 − …" at bounding box center [348, 243] width 694 height 382
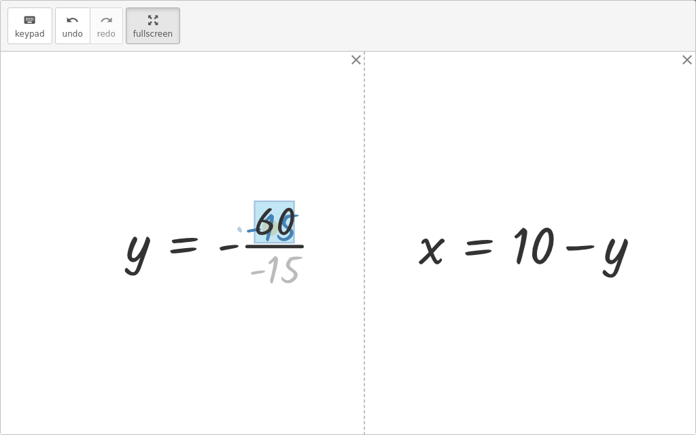
drag, startPoint x: 279, startPoint y: 267, endPoint x: 274, endPoint y: 225, distance: 42.3
click at [236, 253] on div at bounding box center [221, 243] width 204 height 64
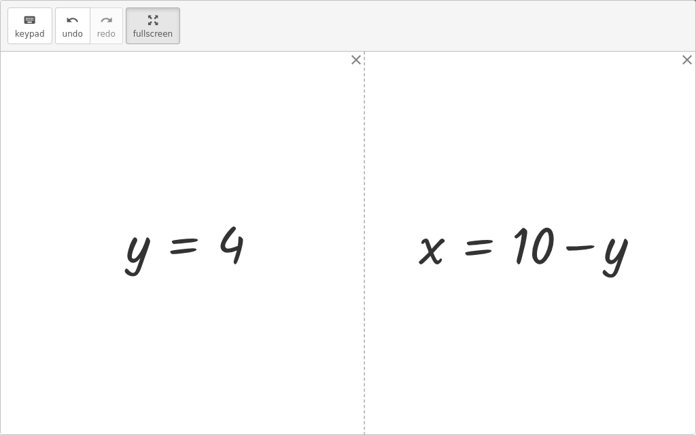
click at [435, 251] on div at bounding box center [535, 243] width 246 height 67
drag, startPoint x: 142, startPoint y: 253, endPoint x: 150, endPoint y: 251, distance: 8.4
click at [144, 255] on div at bounding box center [197, 243] width 156 height 64
drag, startPoint x: 632, startPoint y: 225, endPoint x: 625, endPoint y: 250, distance: 26.2
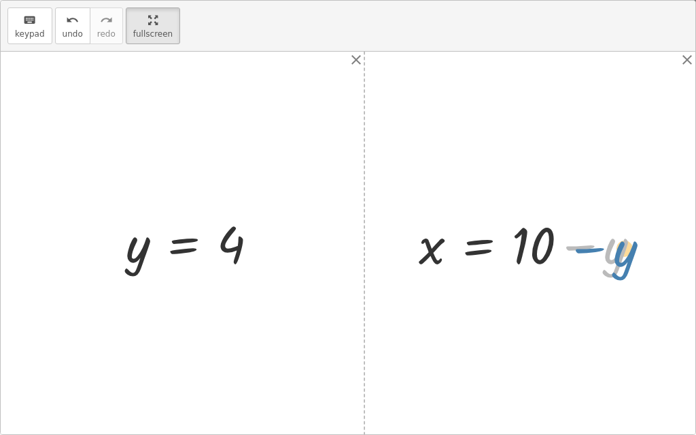
click at [625, 250] on div at bounding box center [535, 243] width 246 height 67
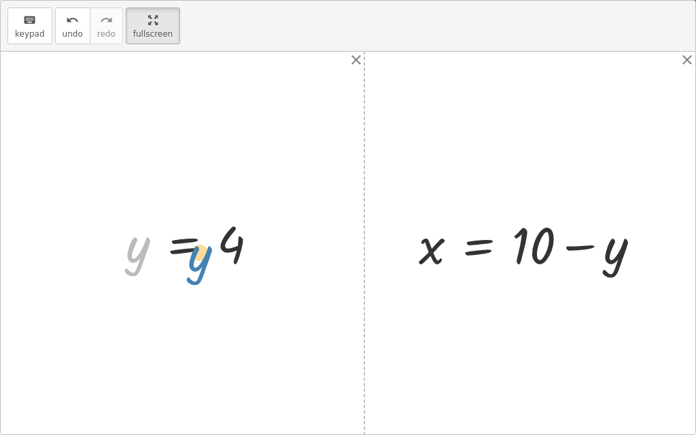
click at [125, 253] on div at bounding box center [197, 243] width 156 height 64
drag, startPoint x: 133, startPoint y: 247, endPoint x: 600, endPoint y: 256, distance: 466.8
click at [579, 242] on div at bounding box center [537, 243] width 250 height 67
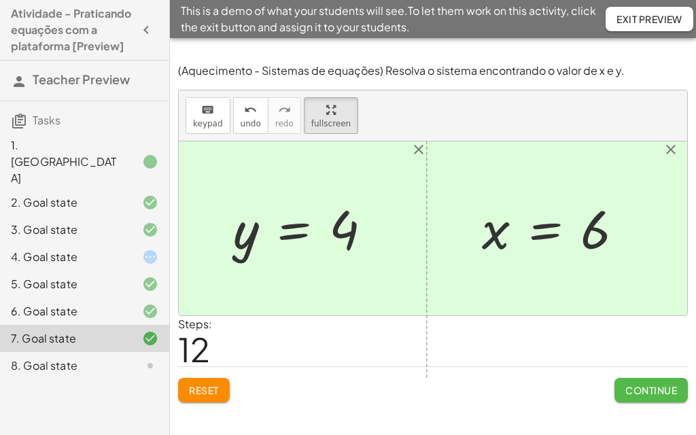
click at [656, 383] on button "Continue" at bounding box center [650, 390] width 73 height 24
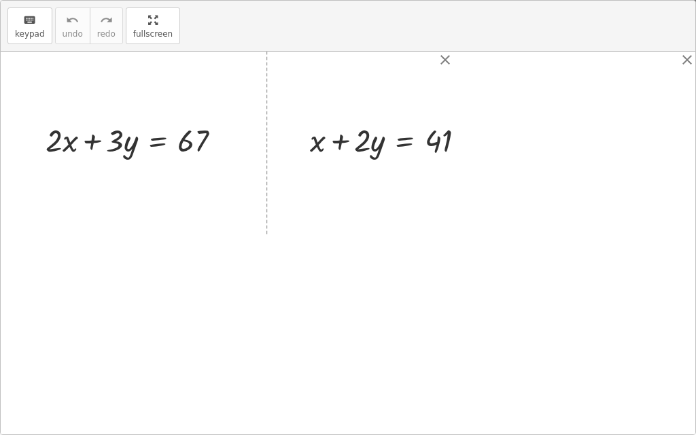
click at [314, 117] on div "keyboard keypad undo undo redo redo fullscreen + · 2 · x + · 3 · y = 67 + x + ·…" at bounding box center [348, 217] width 694 height 433
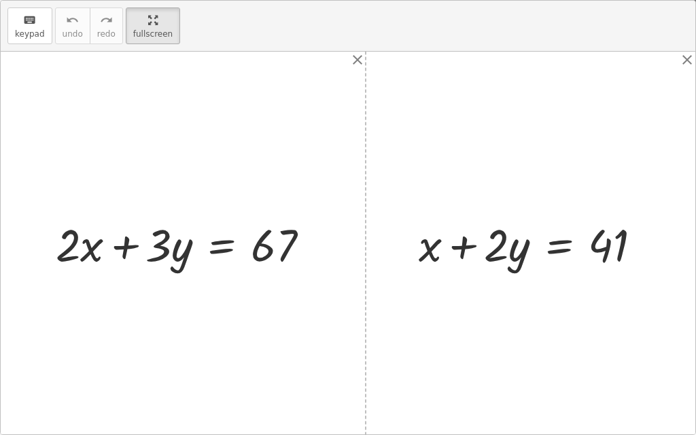
click at [461, 249] on div at bounding box center [535, 243] width 247 height 59
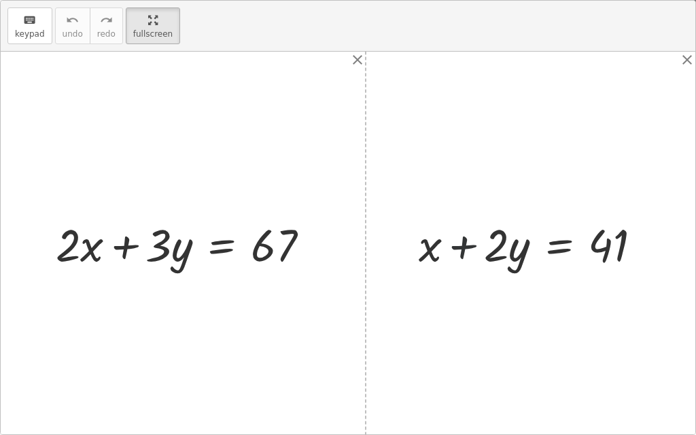
click at [461, 242] on div at bounding box center [535, 243] width 247 height 59
click at [461, 249] on div at bounding box center [535, 243] width 247 height 59
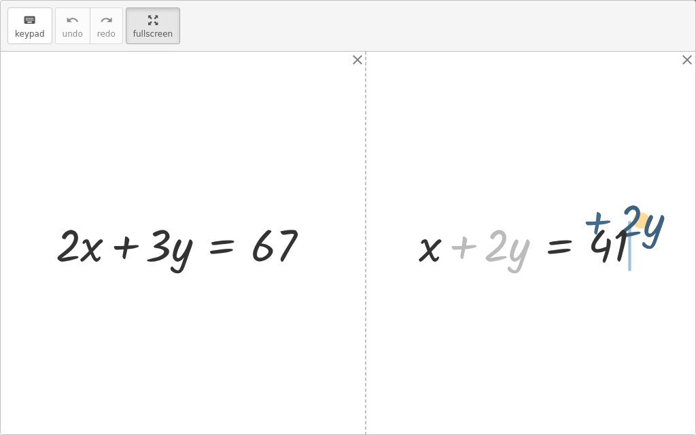
drag, startPoint x: 462, startPoint y: 246, endPoint x: 604, endPoint y: 229, distance: 143.0
click at [604, 229] on div at bounding box center [535, 243] width 247 height 59
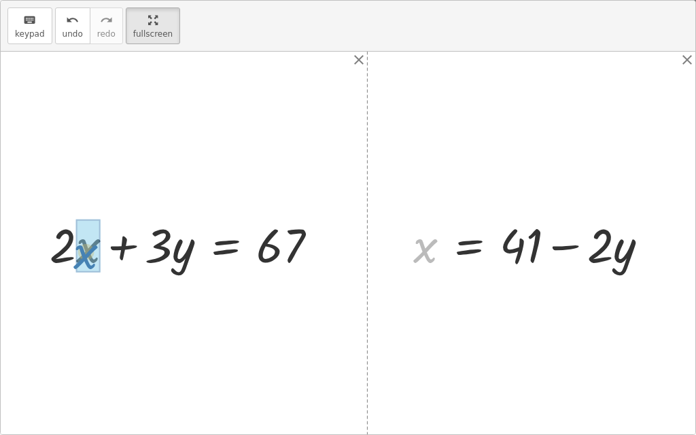
drag, startPoint x: 427, startPoint y: 247, endPoint x: 87, endPoint y: 253, distance: 339.7
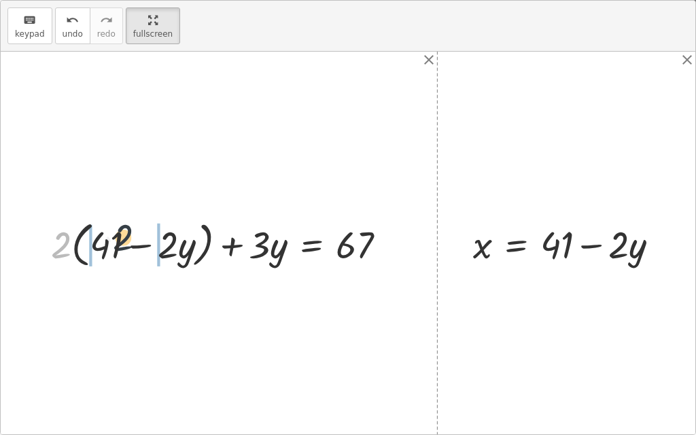
drag, startPoint x: 69, startPoint y: 245, endPoint x: 136, endPoint y: 250, distance: 66.7
click at [136, 242] on div at bounding box center [224, 243] width 360 height 56
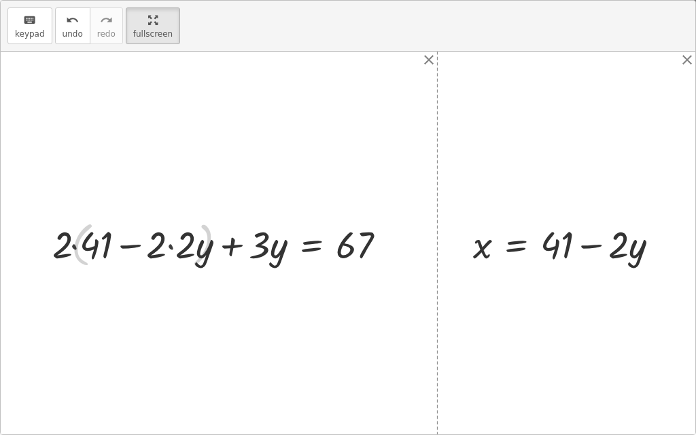
click at [107, 254] on div at bounding box center [223, 243] width 361 height 50
click at [153, 239] on div at bounding box center [233, 243] width 341 height 50
click at [164, 247] on div at bounding box center [233, 243] width 341 height 50
click at [183, 258] on div at bounding box center [233, 243] width 341 height 50
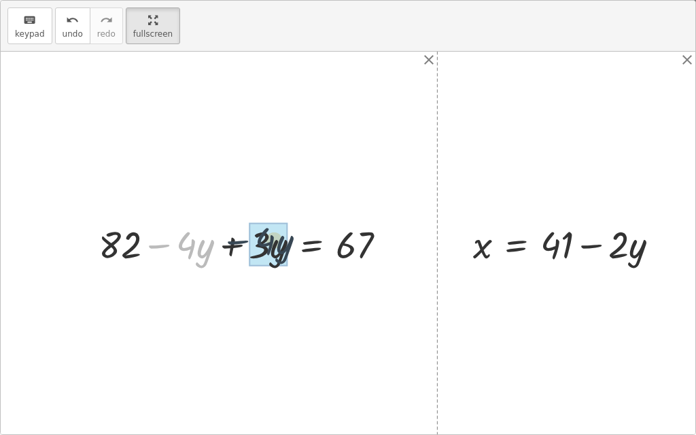
drag, startPoint x: 168, startPoint y: 245, endPoint x: 250, endPoint y: 250, distance: 82.3
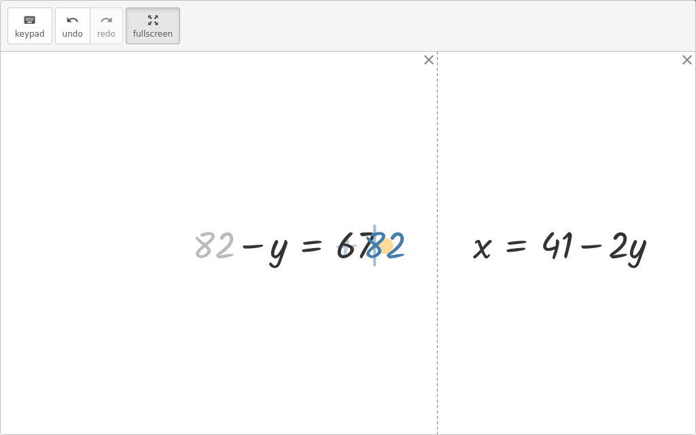
drag, startPoint x: 226, startPoint y: 209, endPoint x: 382, endPoint y: 246, distance: 159.8
click at [382, 246] on div at bounding box center [294, 243] width 218 height 50
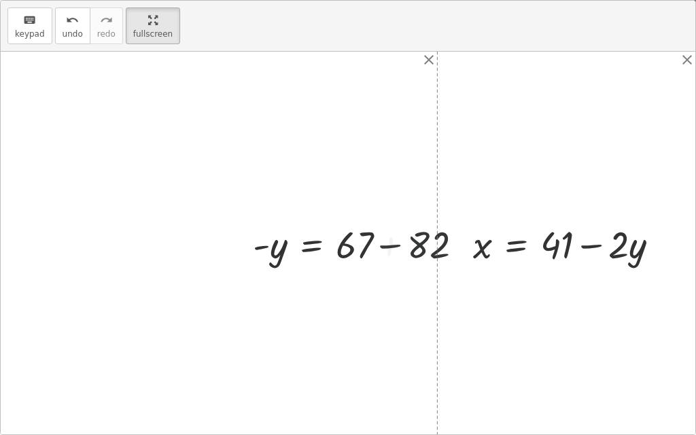
click at [375, 247] on div at bounding box center [363, 243] width 235 height 50
drag, startPoint x: 266, startPoint y: 247, endPoint x: 347, endPoint y: 249, distance: 80.9
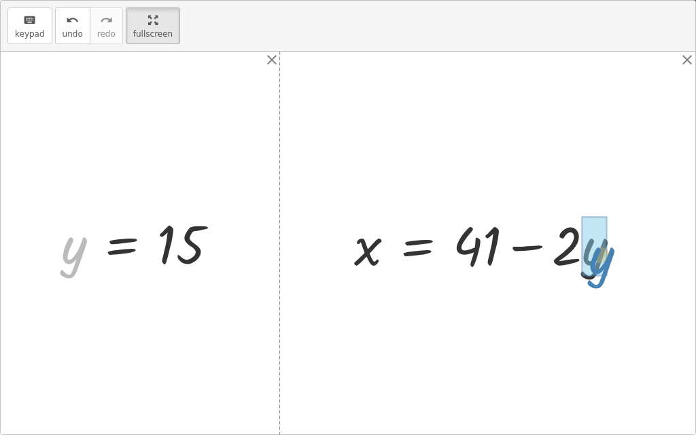
drag, startPoint x: 77, startPoint y: 247, endPoint x: 609, endPoint y: 259, distance: 532.1
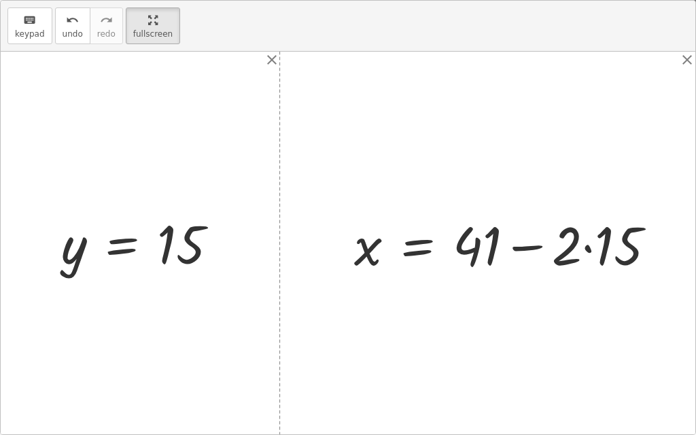
click at [590, 253] on div at bounding box center [510, 244] width 326 height 70
click at [530, 245] on div at bounding box center [493, 244] width 293 height 70
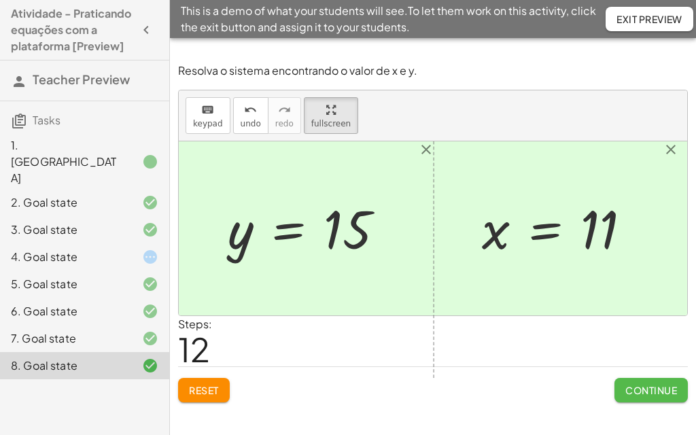
click at [641, 387] on span "Continue" at bounding box center [651, 390] width 52 height 12
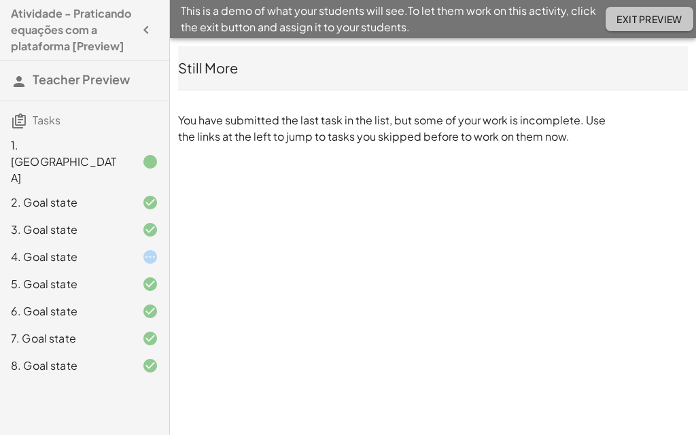
click at [624, 14] on span "Exit Preview" at bounding box center [649, 19] width 66 height 12
